Goal: Task Accomplishment & Management: Manage account settings

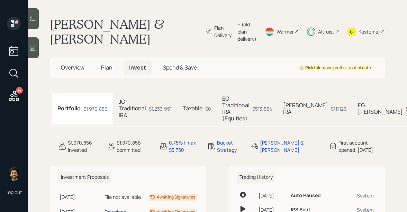
click at [136, 99] on h5 "JG Traditional IRA" at bounding box center [132, 109] width 27 height 20
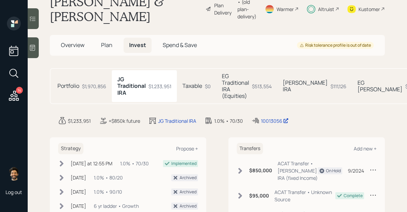
scroll to position [29, 0]
